Goal: Task Accomplishment & Management: Complete application form

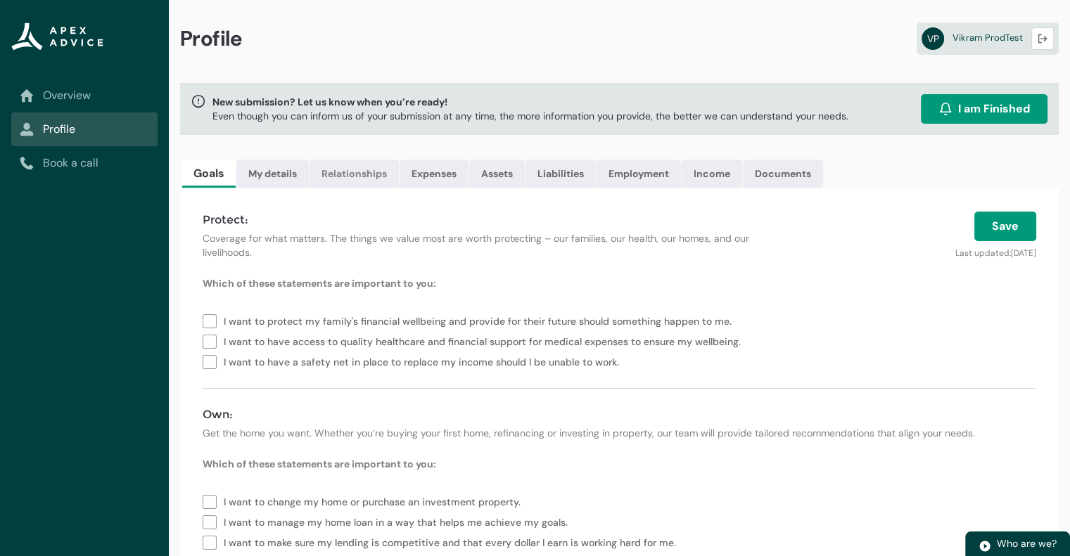
click at [361, 173] on link "Relationships" at bounding box center [353, 174] width 89 height 28
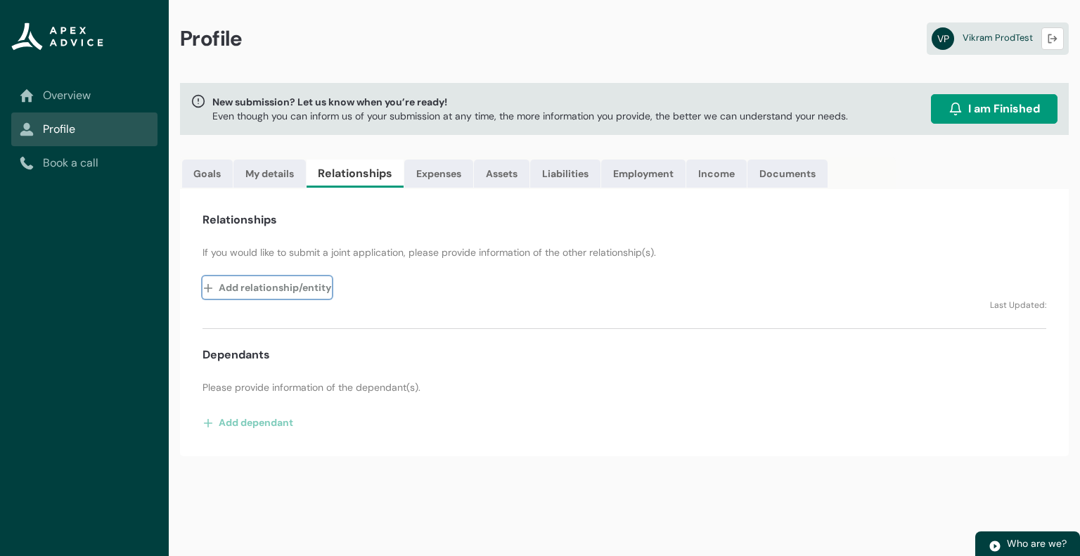
click at [289, 287] on button "Add relationship/entity" at bounding box center [267, 287] width 129 height 23
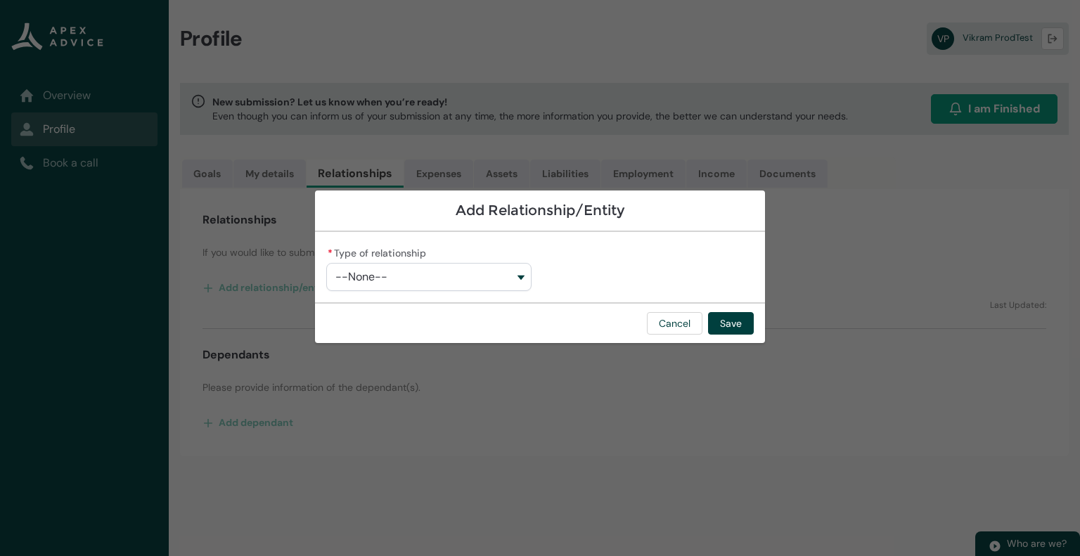
click at [470, 267] on button "--None--" at bounding box center [428, 277] width 205 height 28
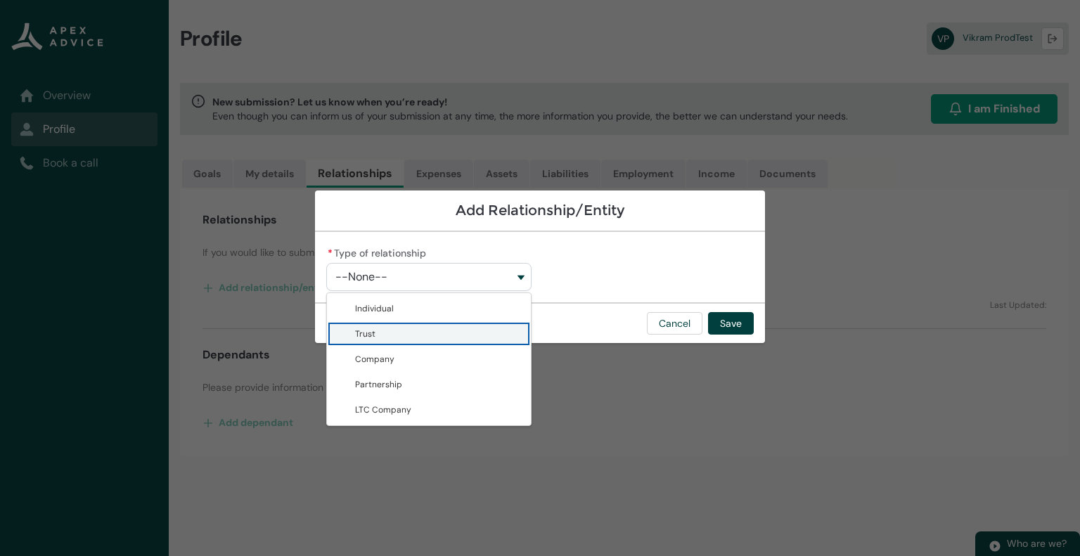
click at [422, 328] on span "Trust" at bounding box center [438, 334] width 167 height 14
type lightning-combobox "Trust"
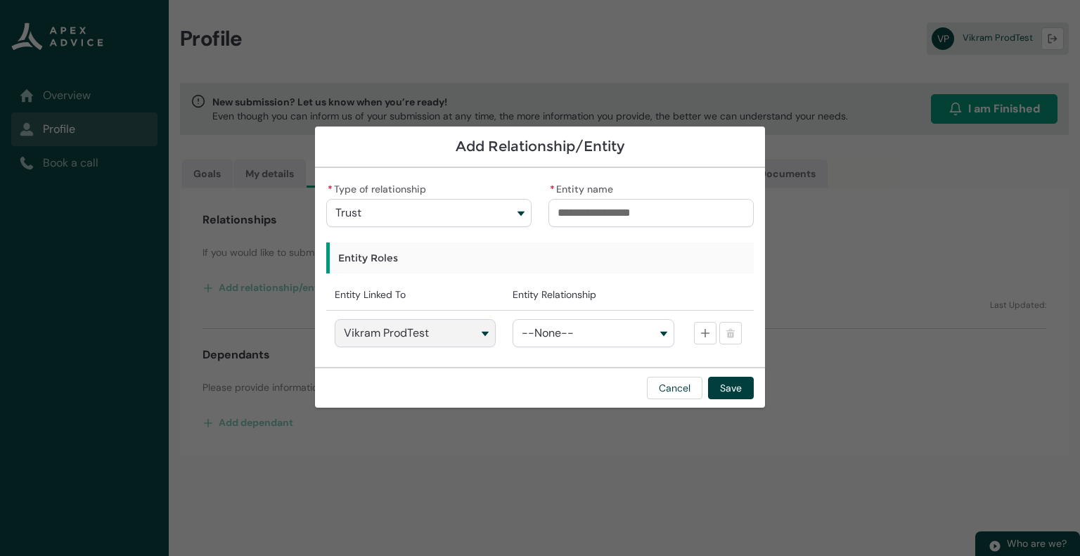
click at [646, 208] on input "* Entity name" at bounding box center [651, 213] width 205 height 28
type lightning-primitive-input-simple "A"
type input "*"
type lightning-primitive-input-simple "AB"
type input "**"
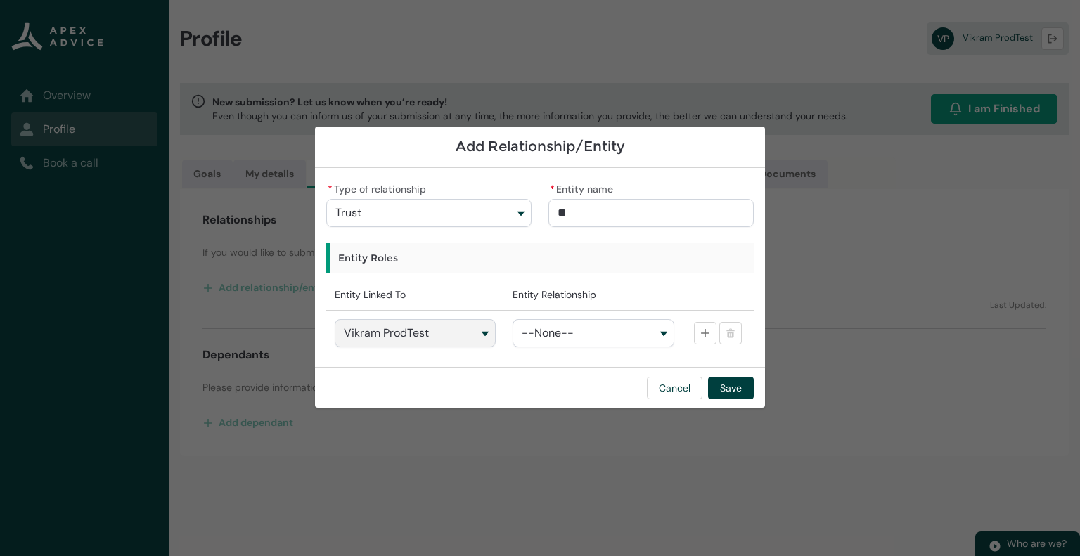
type lightning-primitive-input-simple "ABC"
type input "***"
click at [603, 328] on button "--None--" at bounding box center [593, 333] width 161 height 28
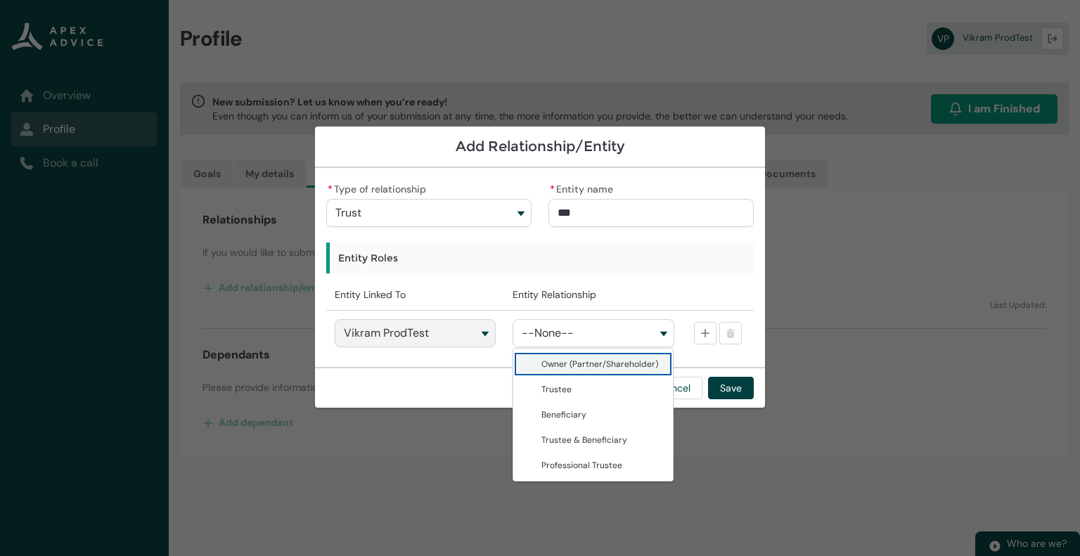
click at [579, 369] on span "Owner (Partner/Shareholder)" at bounding box center [603, 364] width 123 height 14
type lightning-combobox "Owner (Partner/Shareholder)"
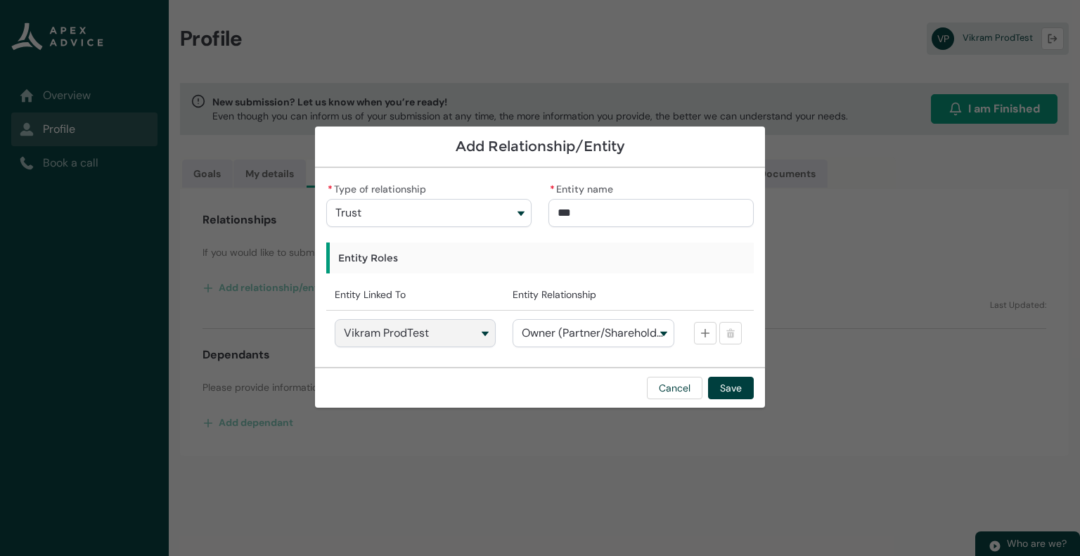
click at [596, 369] on div "Cancel Save" at bounding box center [540, 387] width 450 height 41
click at [703, 334] on lightning-primitive-icon "button" at bounding box center [705, 333] width 10 height 11
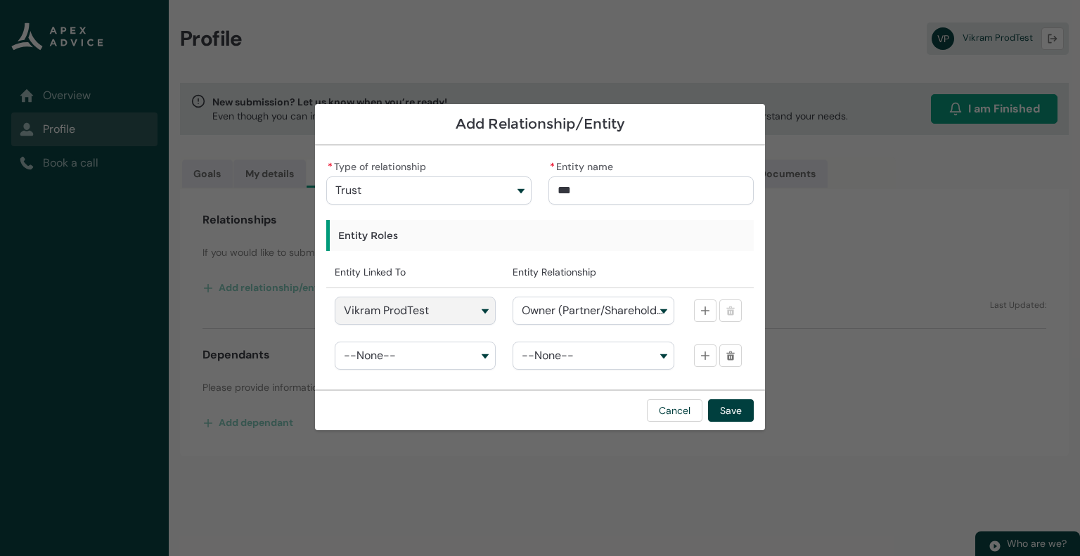
click at [465, 357] on button "--None--" at bounding box center [415, 356] width 161 height 28
click at [568, 401] on div "Cancel Save" at bounding box center [540, 410] width 450 height 41
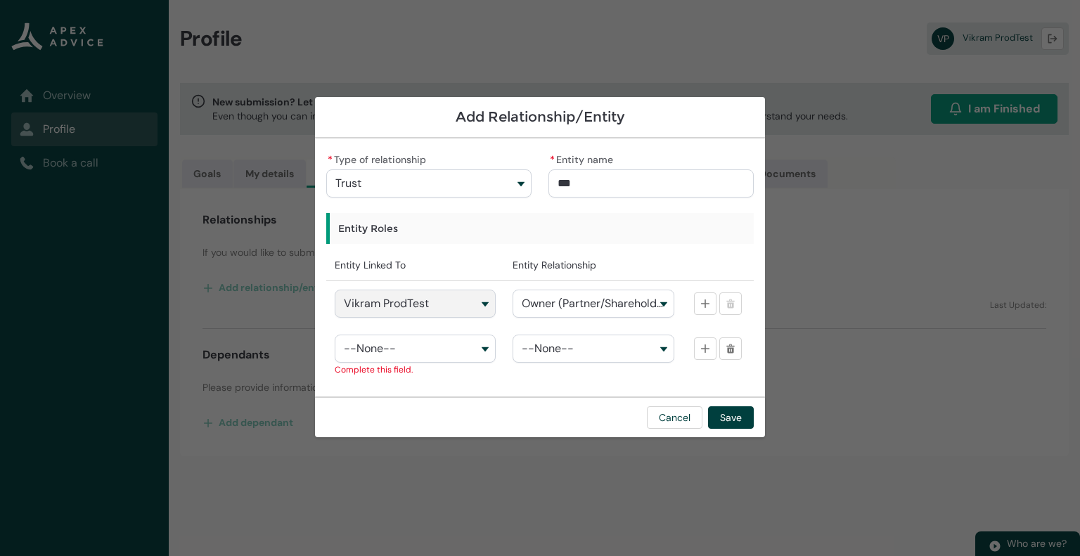
click at [466, 338] on button "--None--" at bounding box center [415, 349] width 161 height 28
click at [422, 376] on span "Vikram ProdTest" at bounding box center [397, 378] width 66 height 11
type lightning-combobox "001Q900000FBkbaIAD"
click at [585, 351] on button "--None--" at bounding box center [593, 349] width 161 height 28
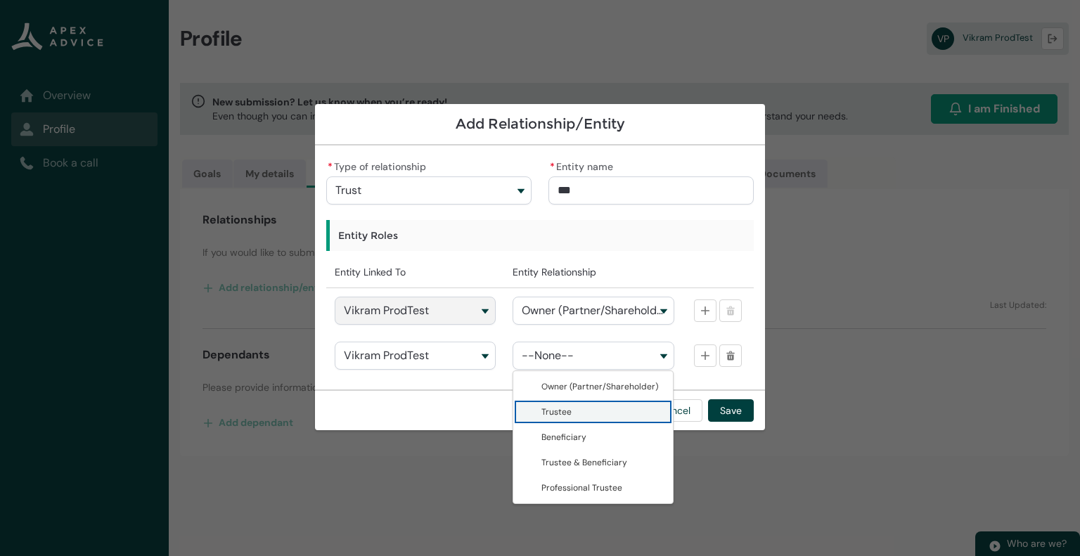
click at [576, 406] on span "Trustee" at bounding box center [603, 412] width 123 height 14
type lightning-combobox "Trustee"
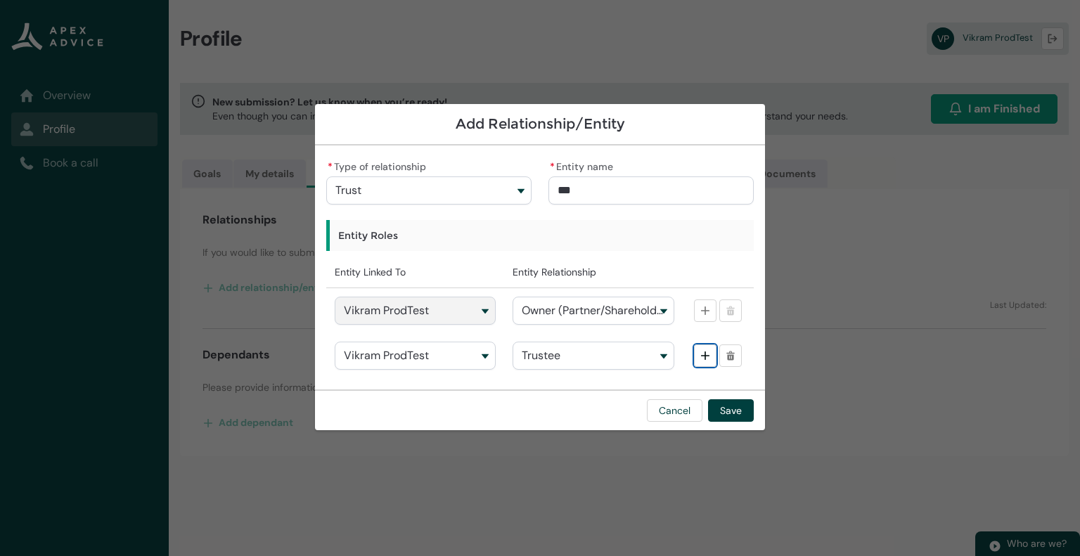
click at [705, 353] on lightning-primitive-icon "button" at bounding box center [705, 355] width 10 height 11
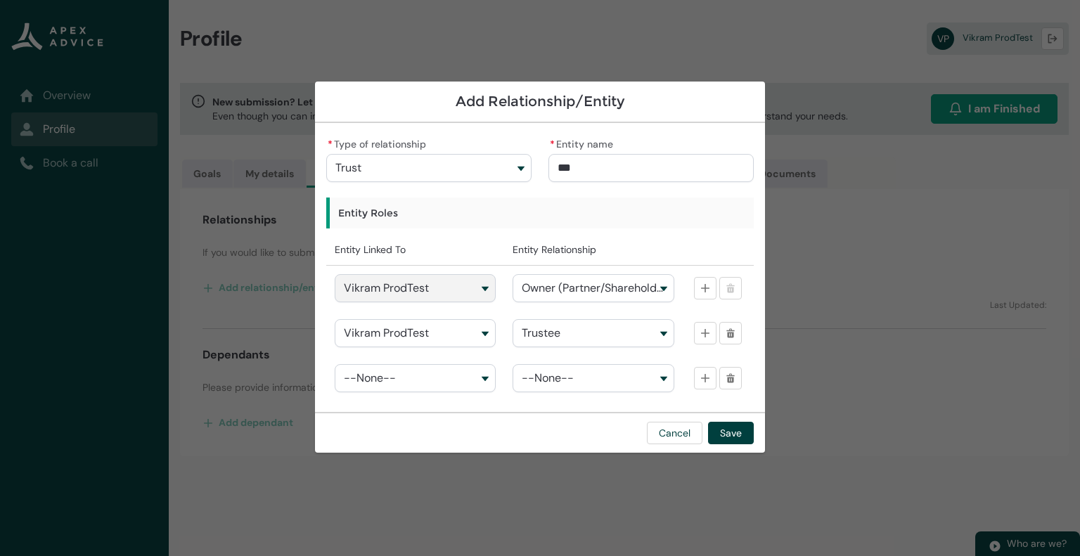
click at [499, 371] on div "* 2 --None--" at bounding box center [415, 378] width 178 height 45
click at [485, 373] on button "--None--" at bounding box center [415, 378] width 161 height 28
click at [438, 410] on span "Vikram ProdTest" at bounding box center [425, 409] width 123 height 14
type lightning-combobox "001Q900000FBkbaIAD"
click at [731, 378] on lightning-primitive-icon "button" at bounding box center [731, 378] width 10 height 11
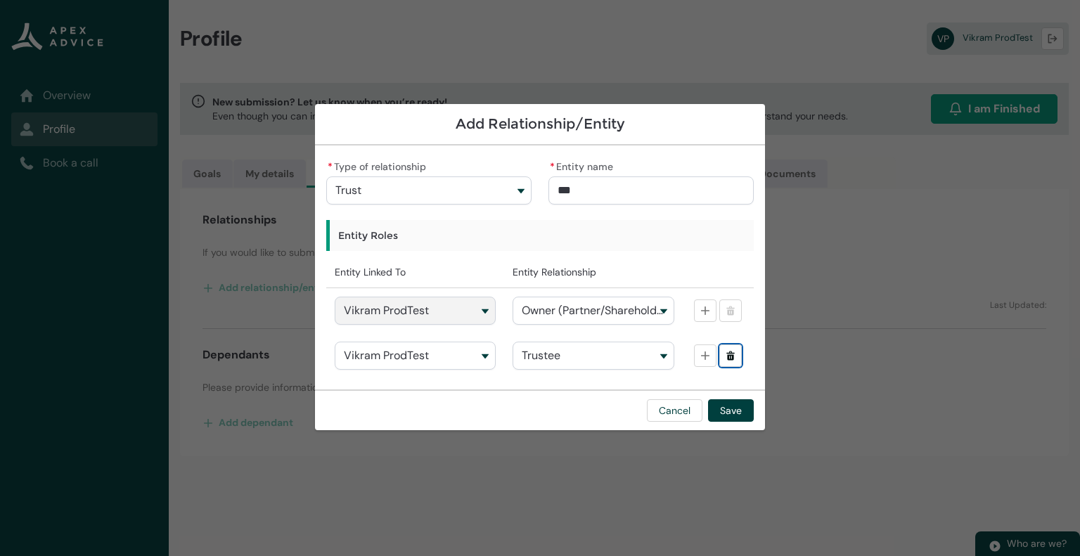
click at [733, 361] on button "Delete" at bounding box center [730, 356] width 23 height 23
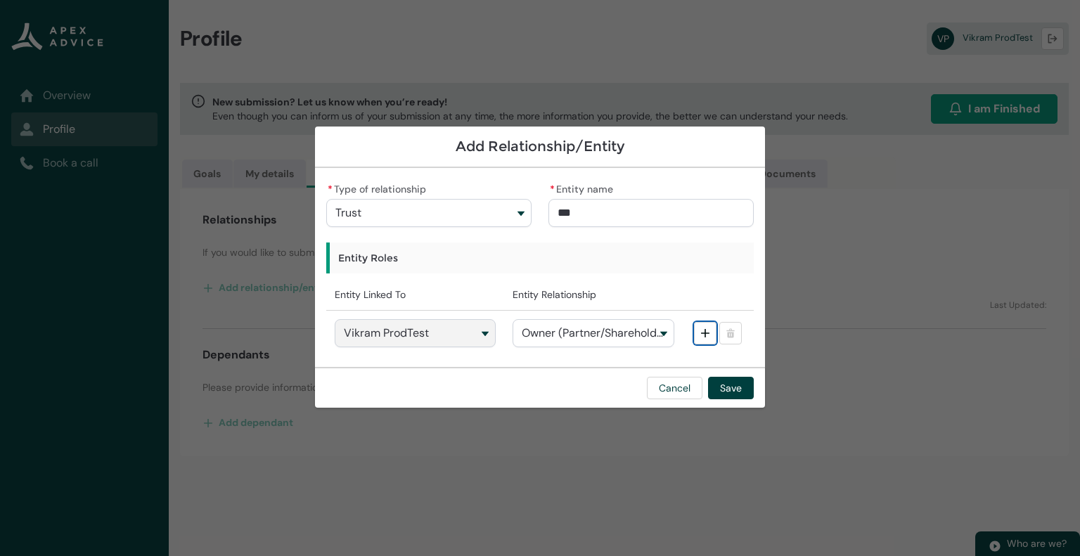
click at [701, 329] on lightning-primitive-icon "button" at bounding box center [705, 333] width 10 height 11
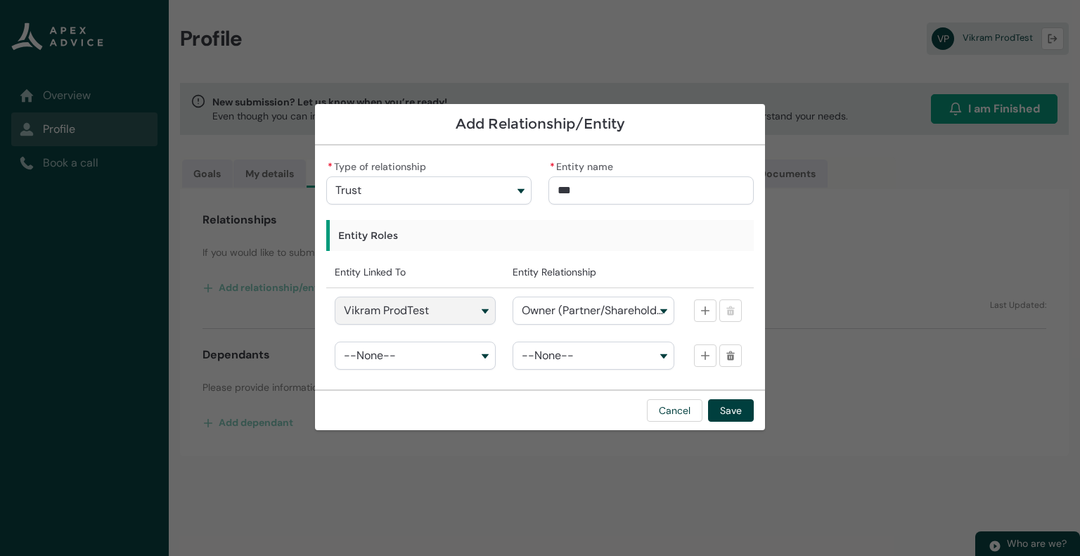
click at [582, 353] on button "--None--" at bounding box center [593, 356] width 161 height 28
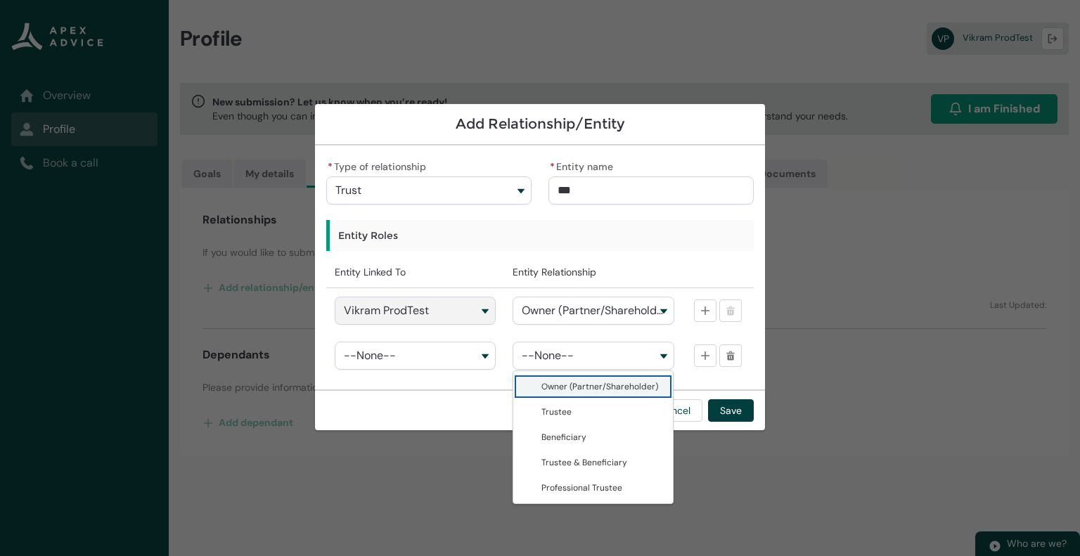
click at [431, 409] on div "Cancel Save" at bounding box center [540, 410] width 450 height 41
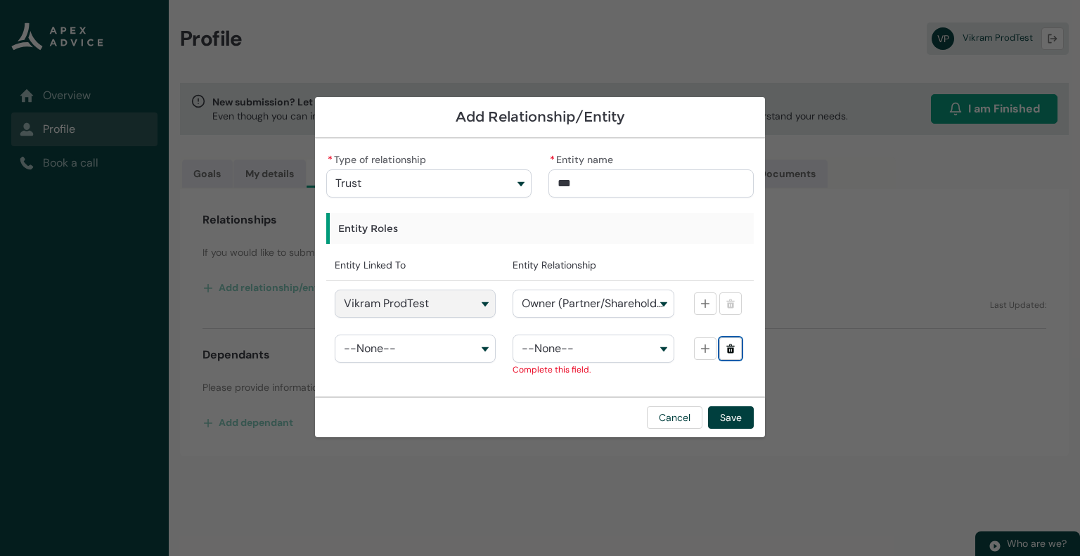
click at [724, 351] on button "Delete" at bounding box center [730, 349] width 23 height 23
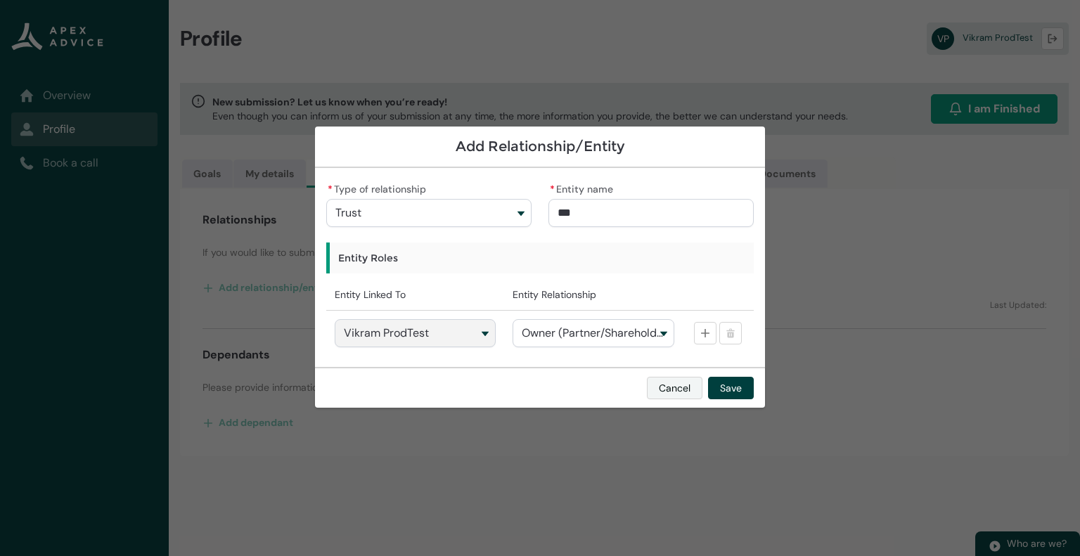
click at [670, 387] on div "Add Relationship/Entity * Type of relationship Trust Individual Trust Company P…" at bounding box center [540, 278] width 450 height 556
drag, startPoint x: 668, startPoint y: 387, endPoint x: 661, endPoint y: 383, distance: 8.2
click at [661, 383] on button "Cancel" at bounding box center [675, 388] width 56 height 23
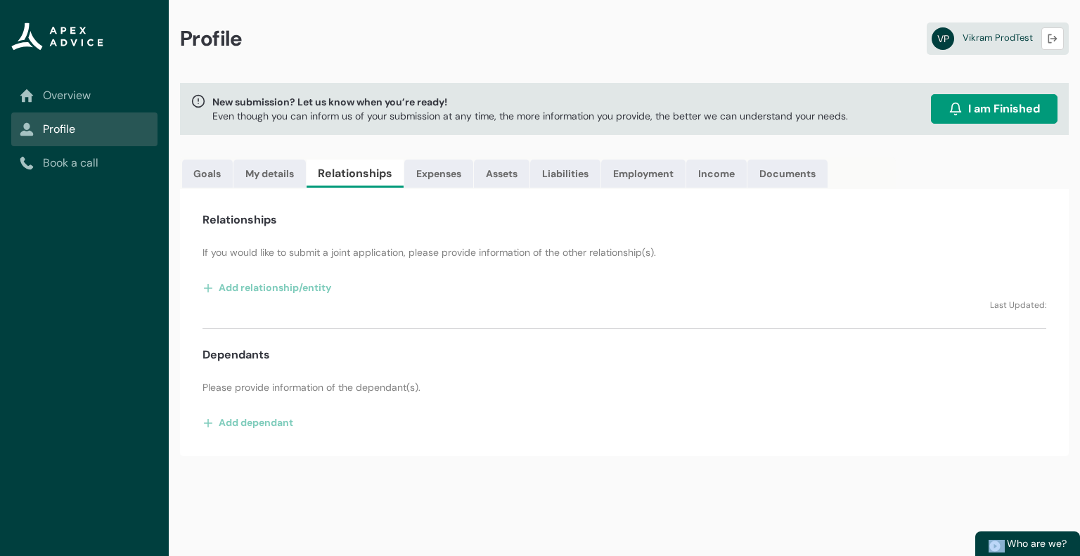
click at [661, 383] on p "Please provide information of the dependant(s)." at bounding box center [625, 387] width 844 height 14
click at [276, 281] on button "Add relationship/entity" at bounding box center [267, 287] width 129 height 23
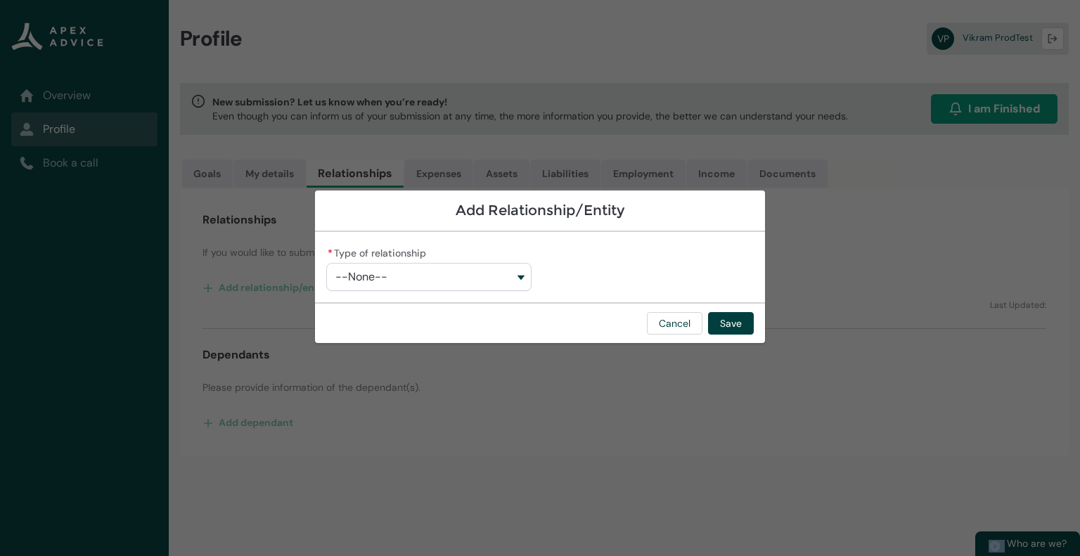
click at [450, 271] on button "--None--" at bounding box center [428, 277] width 205 height 28
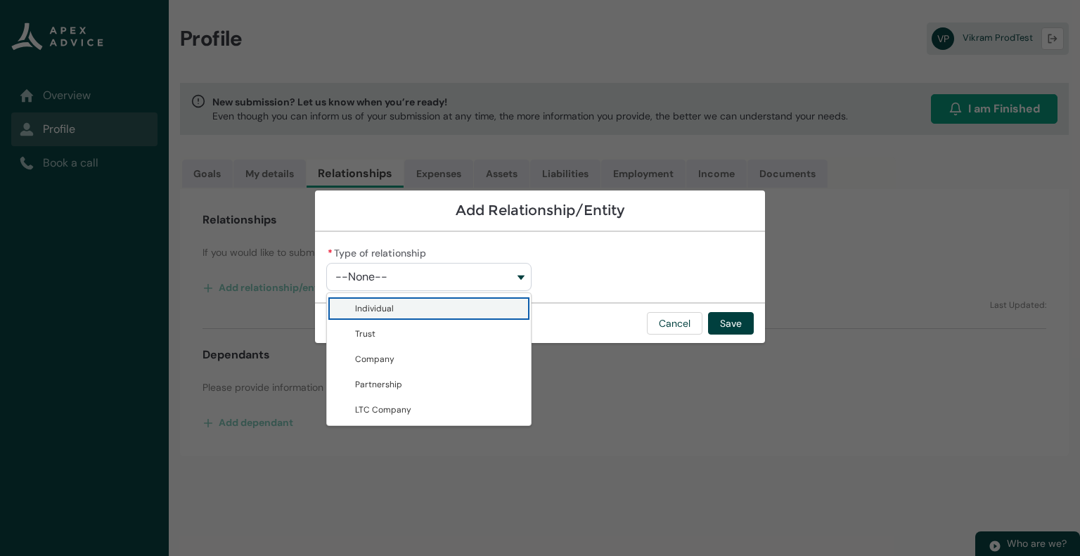
click at [420, 310] on span "Individual" at bounding box center [438, 309] width 167 height 14
type lightning-combobox "Individual"
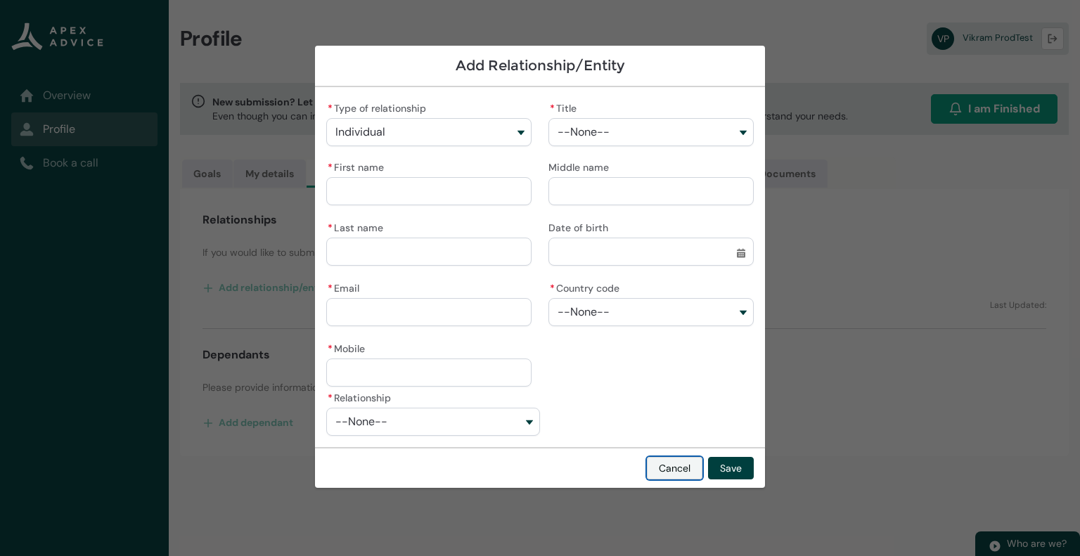
click at [687, 463] on button "Cancel" at bounding box center [675, 468] width 56 height 23
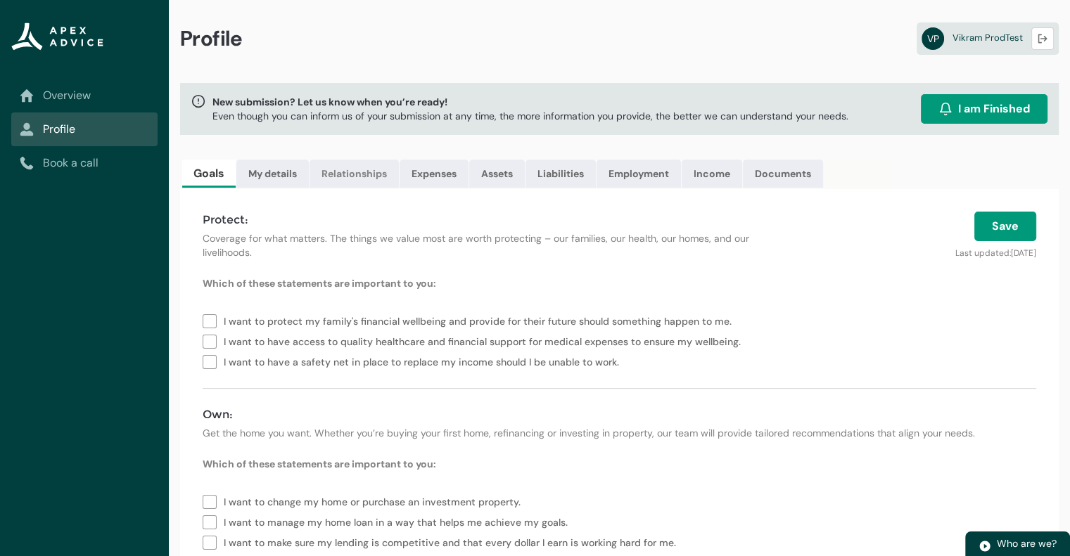
click at [362, 177] on link "Relationships" at bounding box center [353, 174] width 89 height 28
